Goal: Information Seeking & Learning: Check status

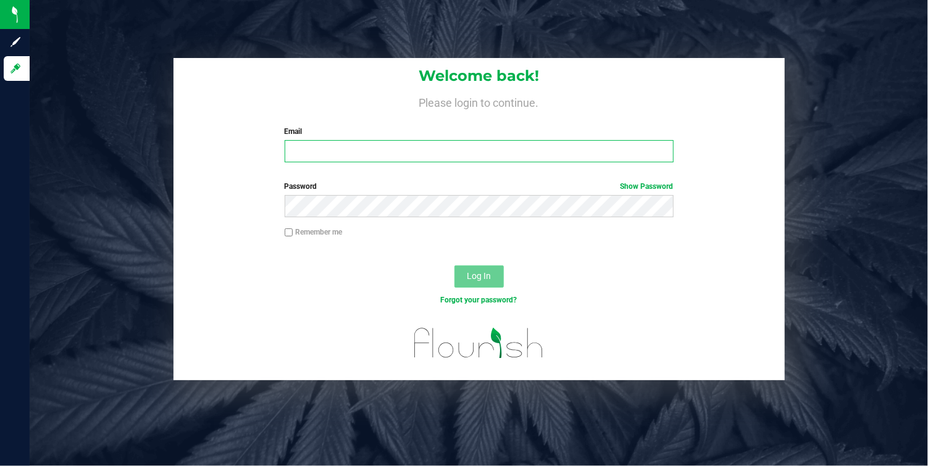
type input "[EMAIL_ADDRESS][DOMAIN_NAME]"
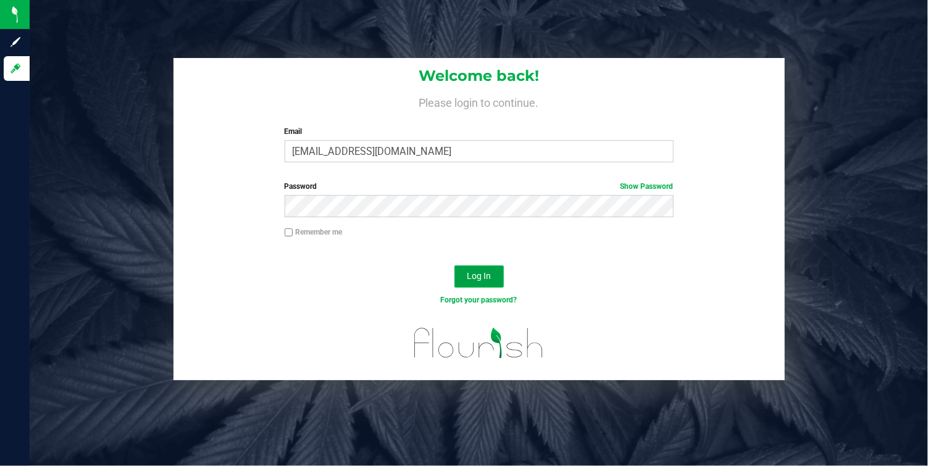
click at [477, 276] on span "Log In" at bounding box center [479, 276] width 24 height 10
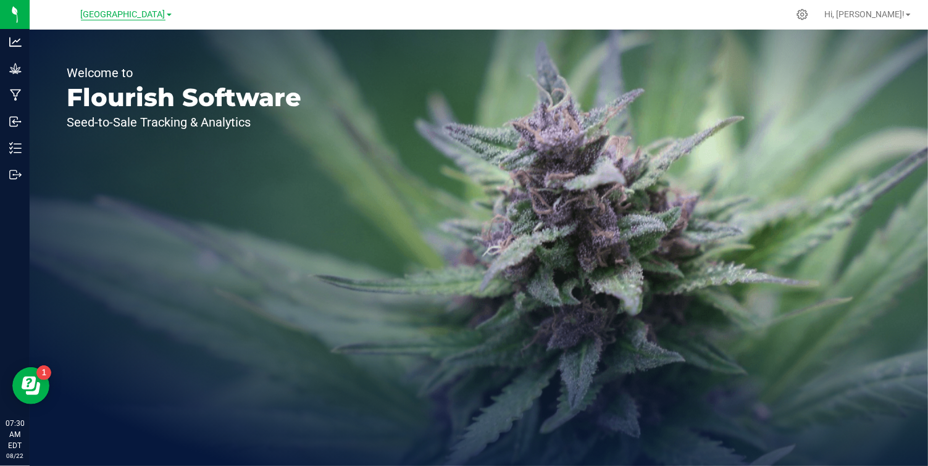
click at [140, 18] on span "[GEOGRAPHIC_DATA]" at bounding box center [123, 14] width 85 height 11
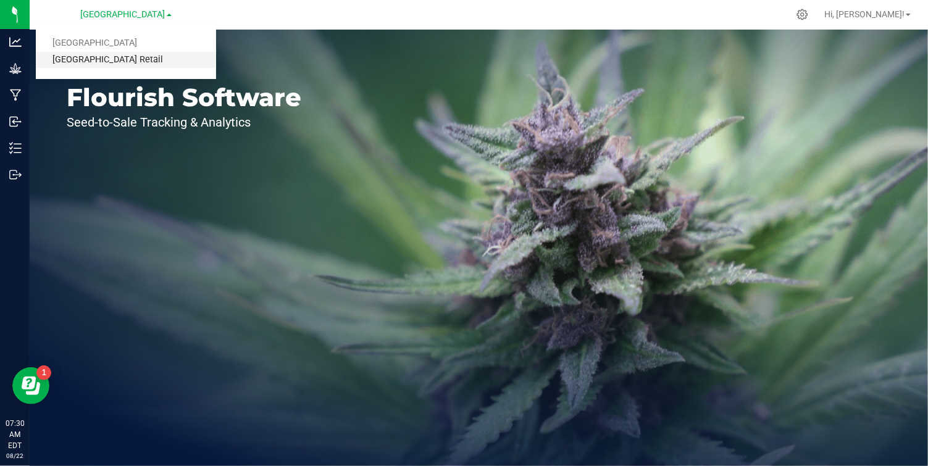
click at [124, 59] on link "[GEOGRAPHIC_DATA] Retail" at bounding box center [126, 60] width 180 height 17
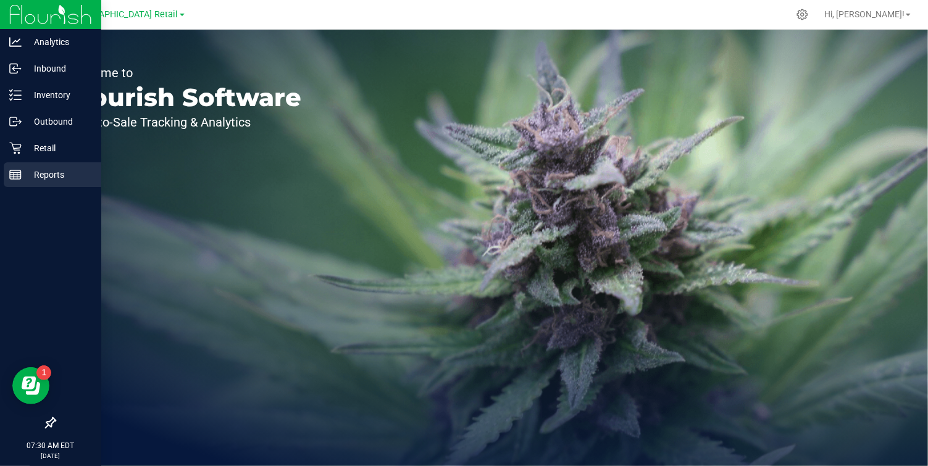
click at [19, 174] on icon at bounding box center [15, 175] width 12 height 12
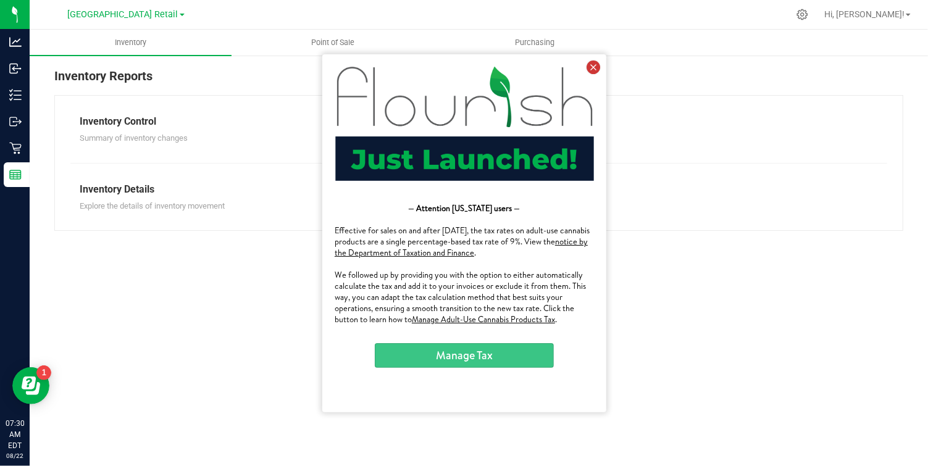
click at [594, 69] on icon at bounding box center [593, 67] width 14 height 14
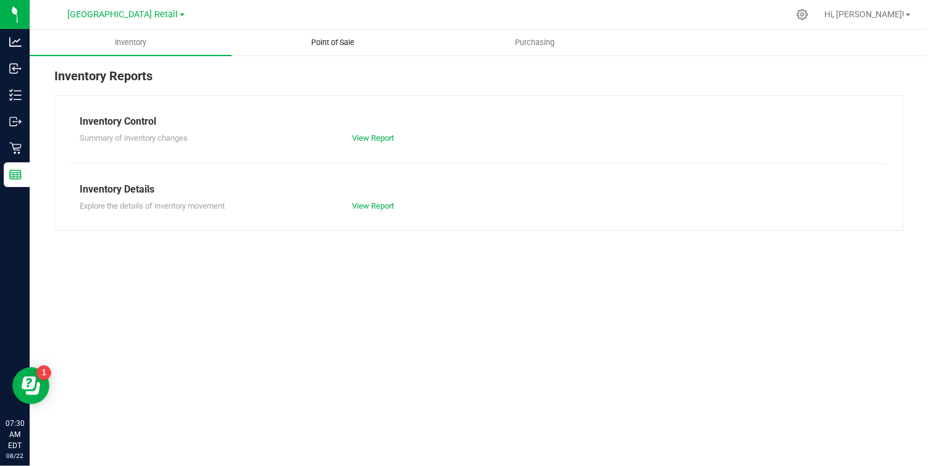
click at [343, 41] on span "Point of Sale" at bounding box center [333, 42] width 77 height 11
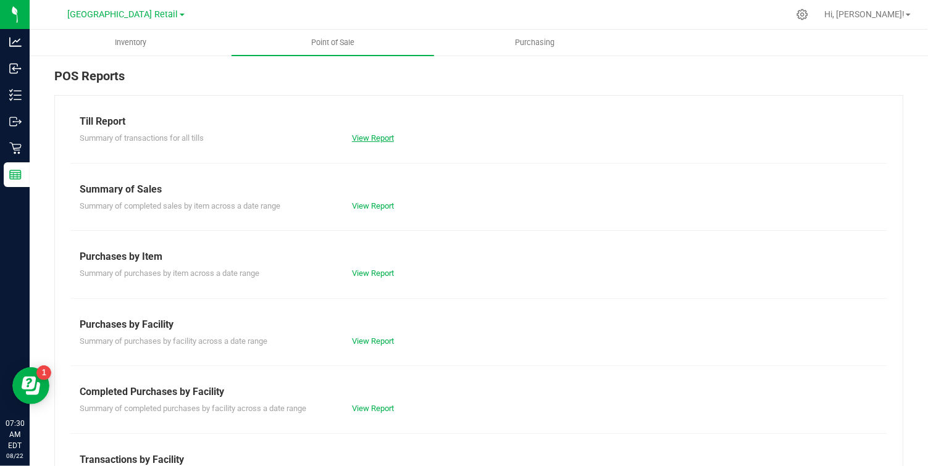
click at [372, 133] on link "View Report" at bounding box center [373, 137] width 42 height 9
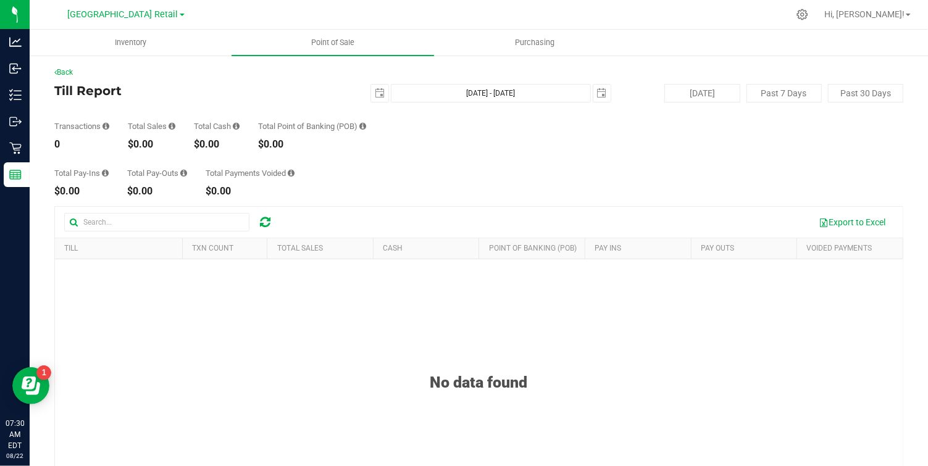
click at [702, 115] on div "Transactions 0 Total Sales $0.00 Total Cash $0.00 Total Point of Banking (POB) …" at bounding box center [478, 126] width 849 height 47
click at [881, 91] on button "Past 30 Days" at bounding box center [865, 93] width 75 height 19
type input "[DATE]"
type input "[DATE] - [DATE]"
